Goal: Task Accomplishment & Management: Manage account settings

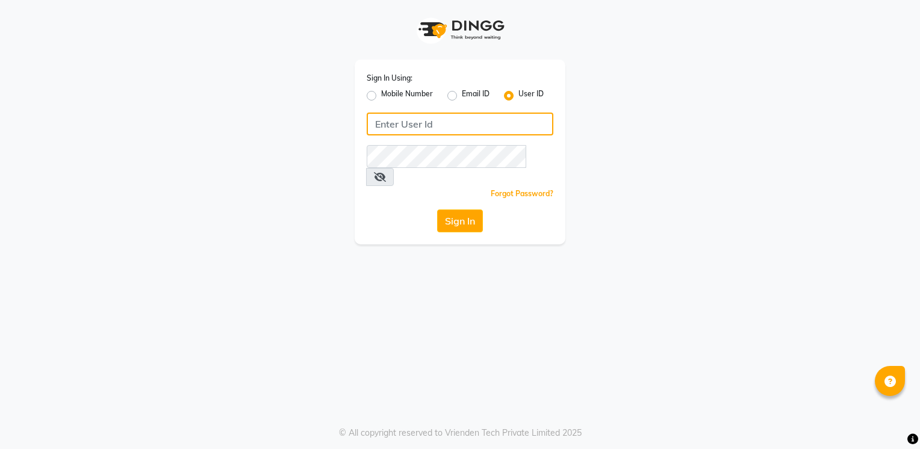
click at [503, 122] on input "Username" at bounding box center [460, 124] width 187 height 23
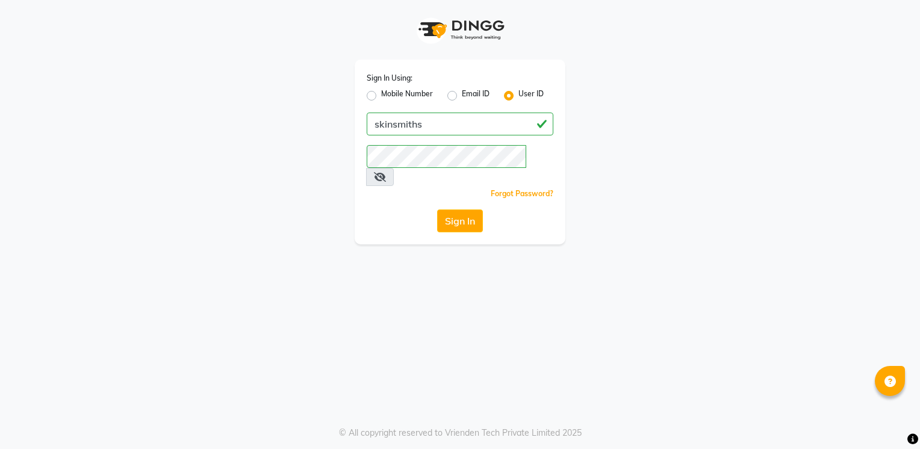
click at [384, 187] on div "Forgot Password?" at bounding box center [460, 193] width 187 height 13
click at [483, 210] on button "Sign In" at bounding box center [460, 221] width 46 height 23
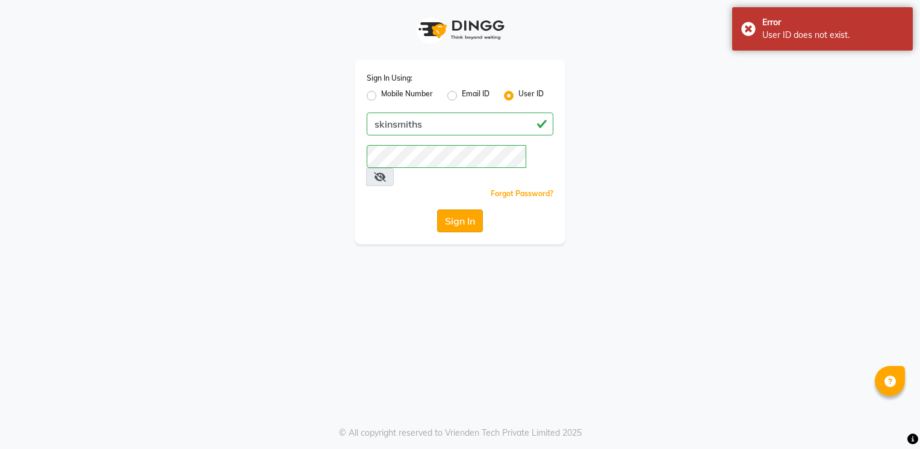
click at [470, 210] on button "Sign In" at bounding box center [460, 221] width 46 height 23
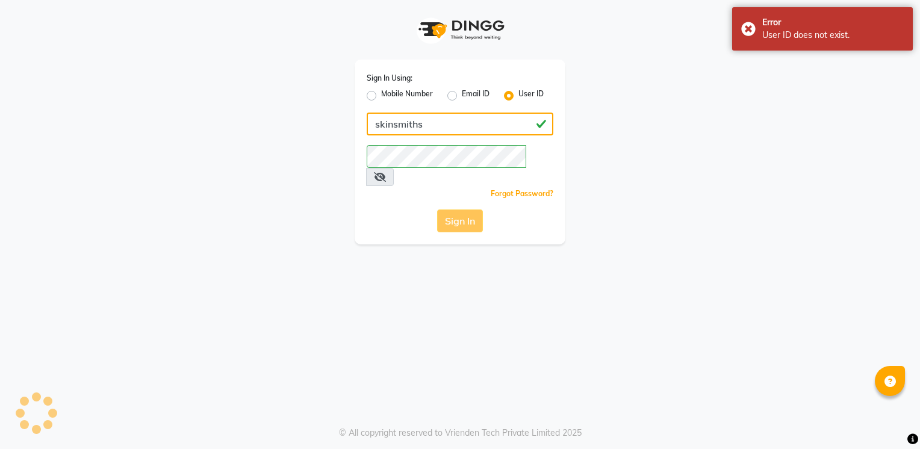
click at [455, 129] on input "skinsmiths" at bounding box center [460, 124] width 187 height 23
type input "skinsmiths@123"
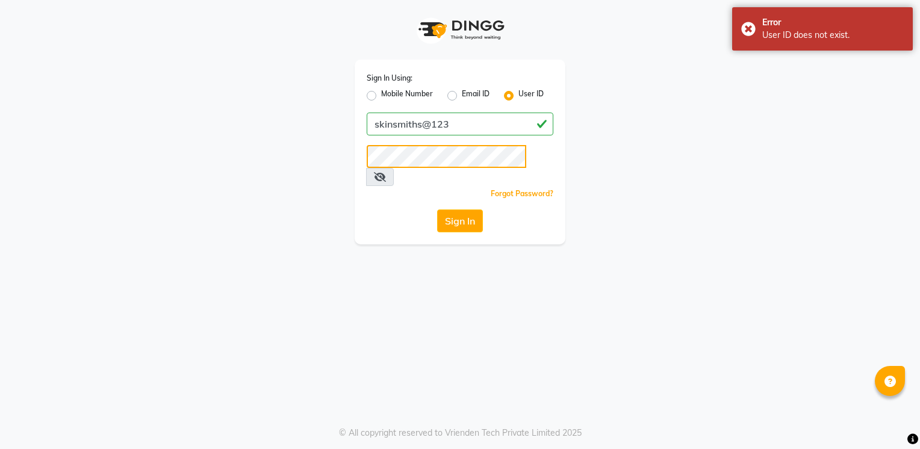
click at [437, 210] on button "Sign In" at bounding box center [460, 221] width 46 height 23
